Goal: Check status: Check status

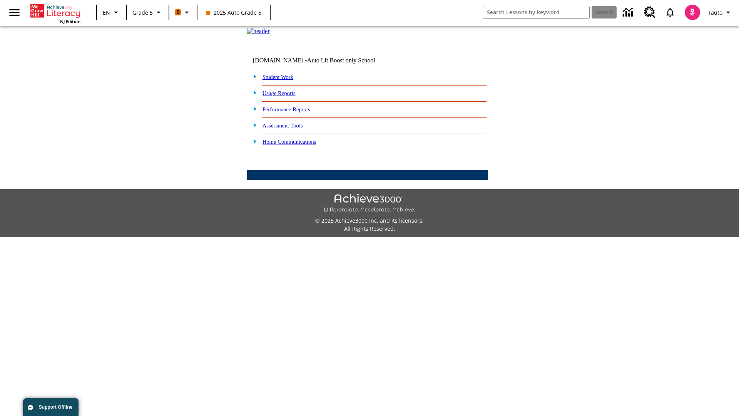
click at [283, 80] on link "Student Work" at bounding box center [278, 77] width 31 height 6
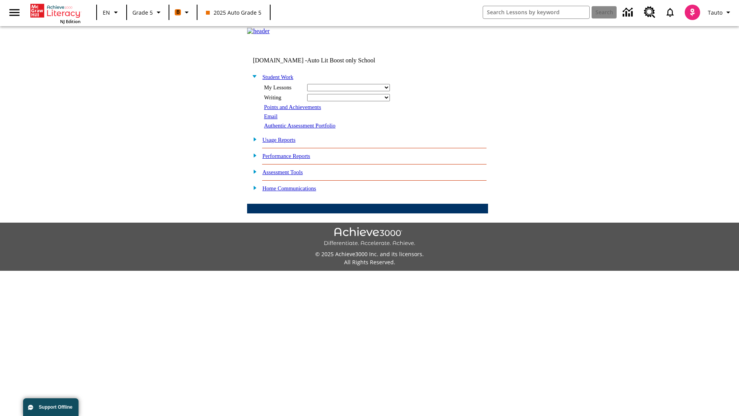
select select "/options/reports/?report_id=12&atype=22&section=2"
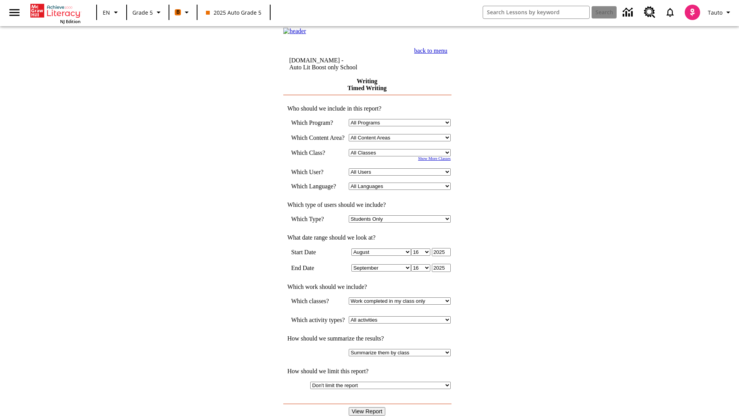
click at [402, 156] on select "Select a Class: All Classes 2025 Auto Grade 5 OL 2025 Auto Grade 6" at bounding box center [400, 152] width 102 height 7
select select "11133131"
